Goal: Information Seeking & Learning: Learn about a topic

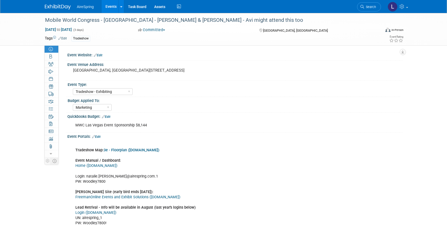
select select "Tradeshow - Exhibiting"
select select "Marketing"
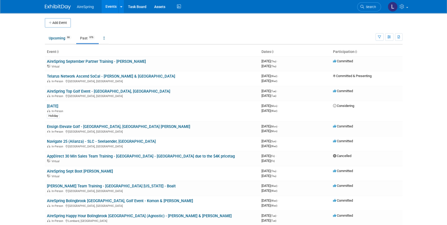
click at [86, 38] on link "Past 976" at bounding box center [87, 38] width 23 height 10
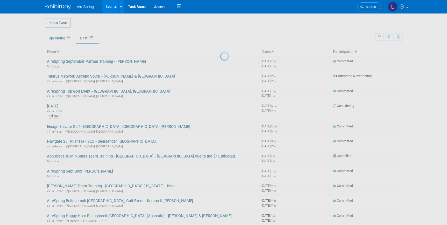
click at [220, 38] on div at bounding box center [223, 112] width 7 height 225
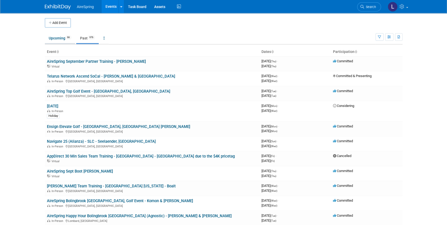
click at [62, 39] on link "Upcoming 66" at bounding box center [60, 38] width 30 height 10
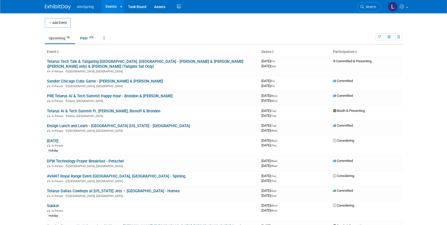
click at [51, 38] on link "Upcoming 66" at bounding box center [60, 38] width 30 height 10
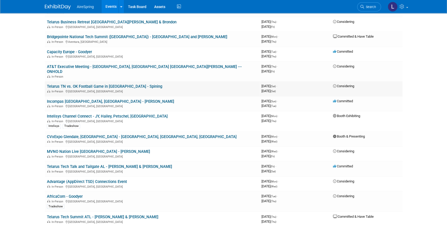
scroll to position [306, 0]
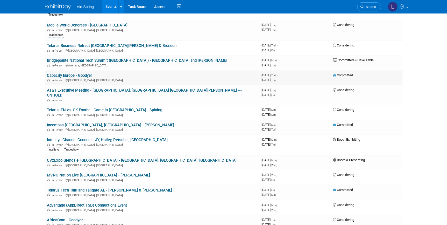
click at [74, 73] on link "Capacity Europe - Goodyer" at bounding box center [69, 75] width 45 height 5
click at [78, 172] on link "MVNO Nation Live [GEOGRAPHIC_DATA] - [PERSON_NAME]" at bounding box center [98, 174] width 103 height 5
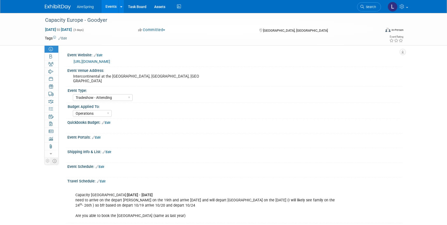
select select "Tradeshow - Attending"
select select "Operations"
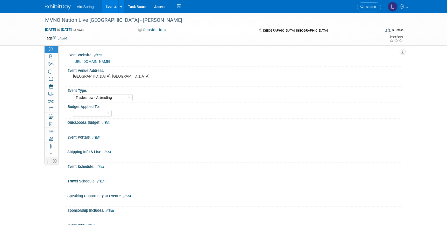
select select "Tradeshow - Attending"
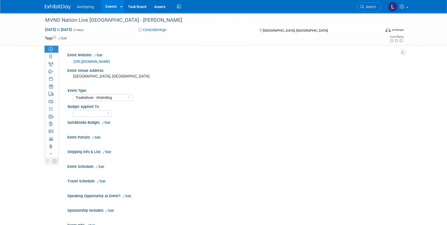
drag, startPoint x: 135, startPoint y: 59, endPoint x: 71, endPoint y: 61, distance: 64.0
click at [71, 61] on div "[URL][DOMAIN_NAME]" at bounding box center [234, 60] width 327 height 7
copy link "[URL][DOMAIN_NAME]"
